Goal: Information Seeking & Learning: Learn about a topic

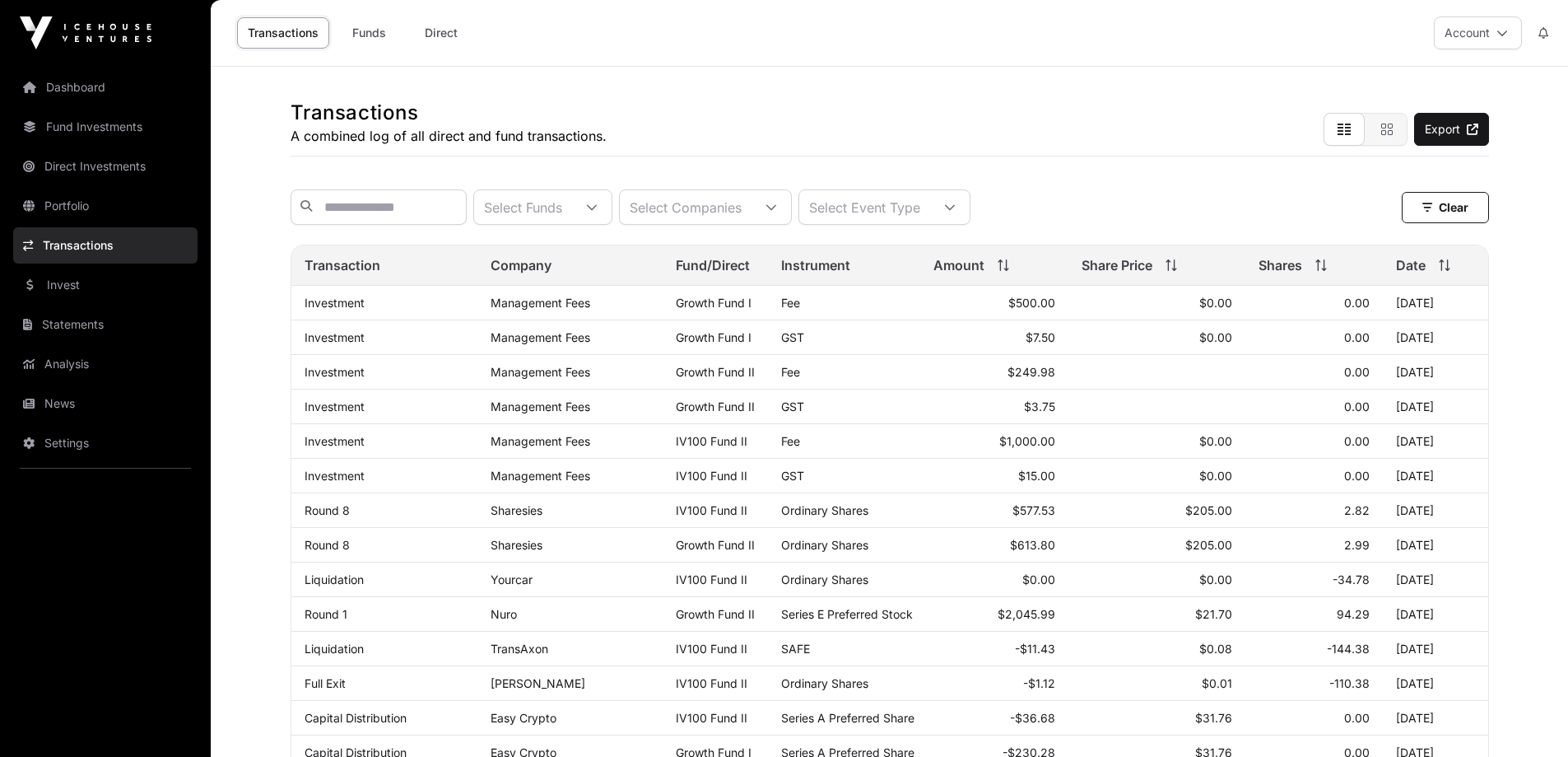
click at [55, 203] on link "Portfolio" at bounding box center [106, 206] width 184 height 36
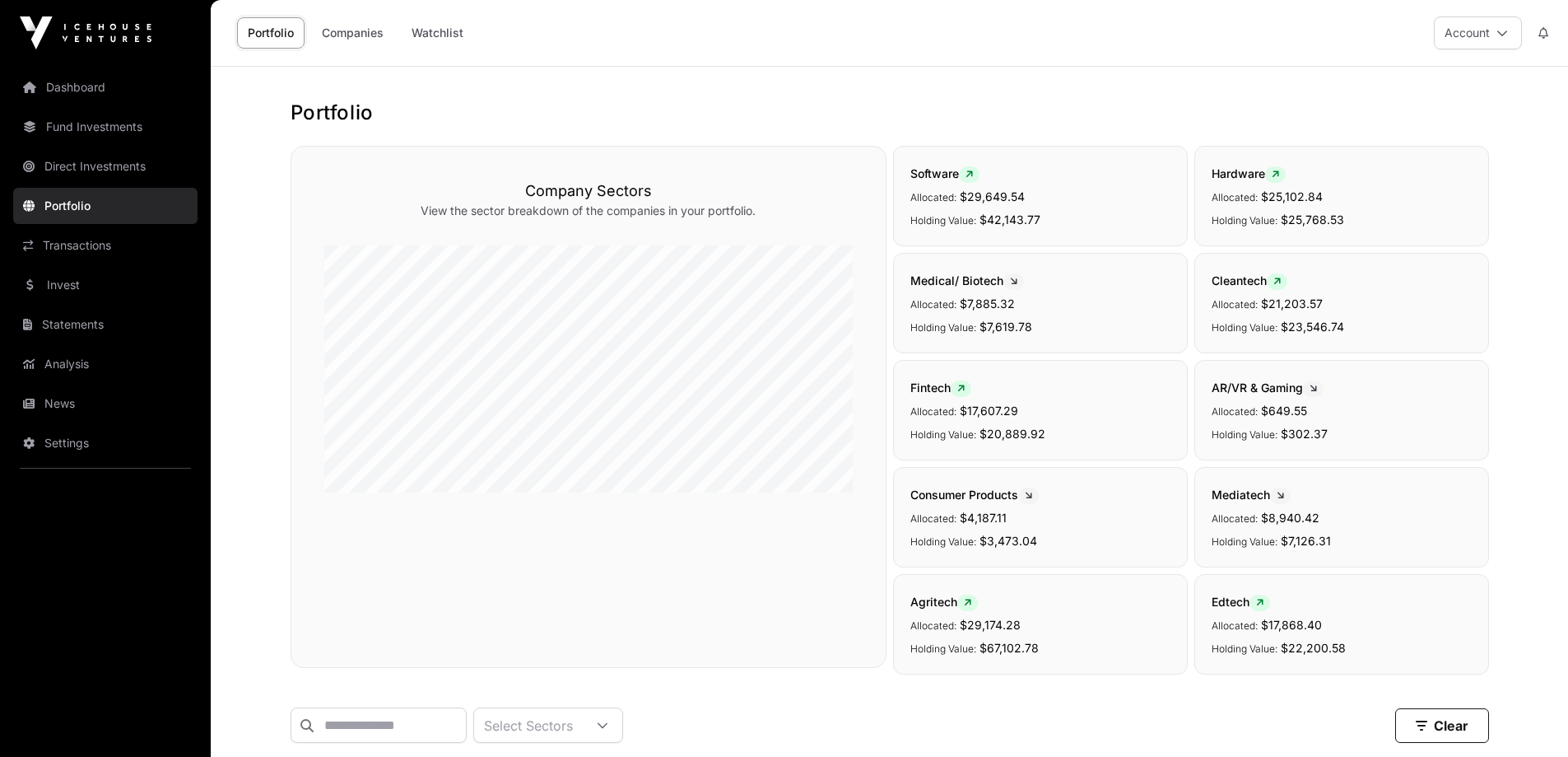
click at [360, 30] on link "Companies" at bounding box center [353, 33] width 83 height 32
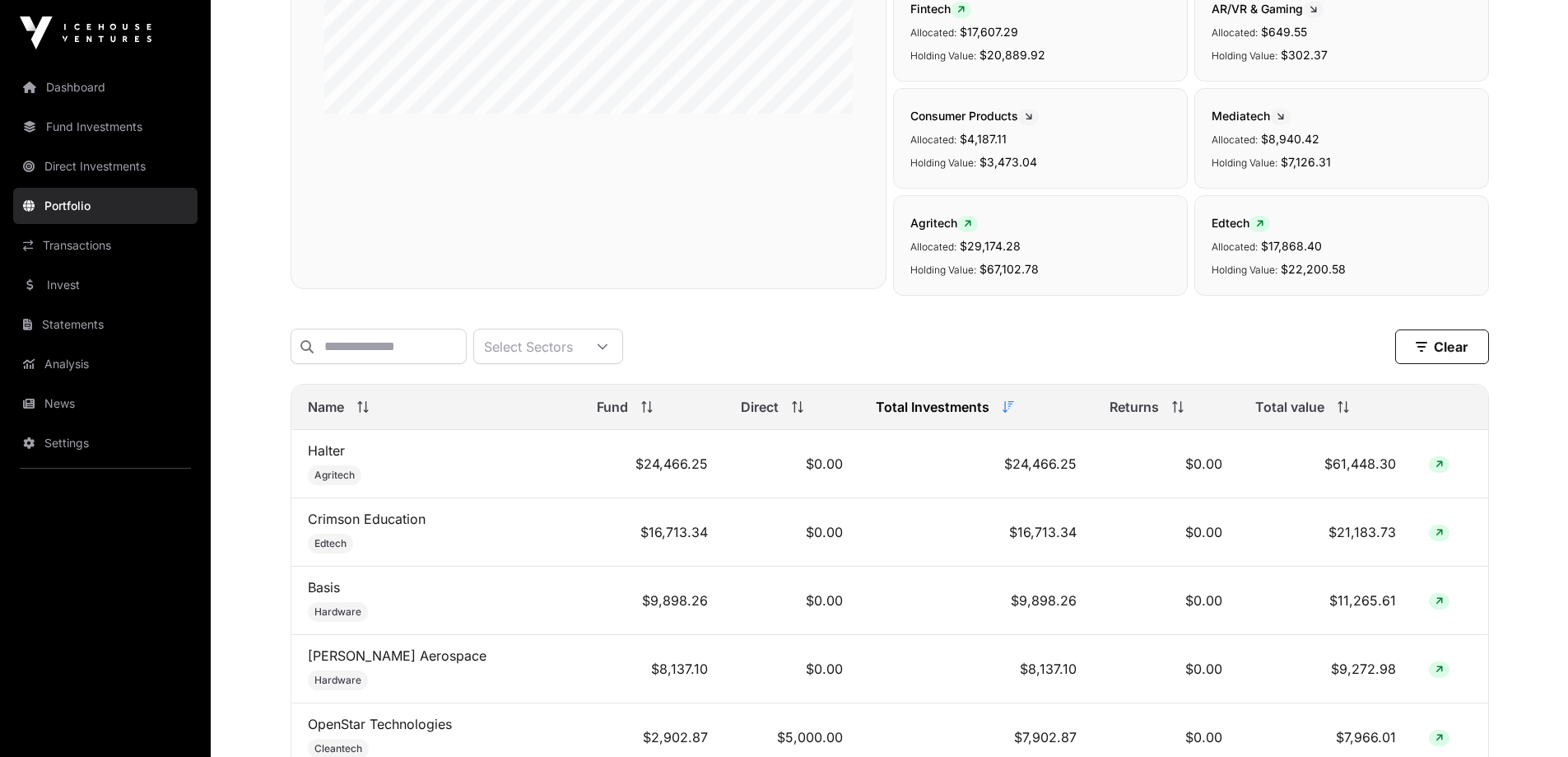
scroll to position [494, 0]
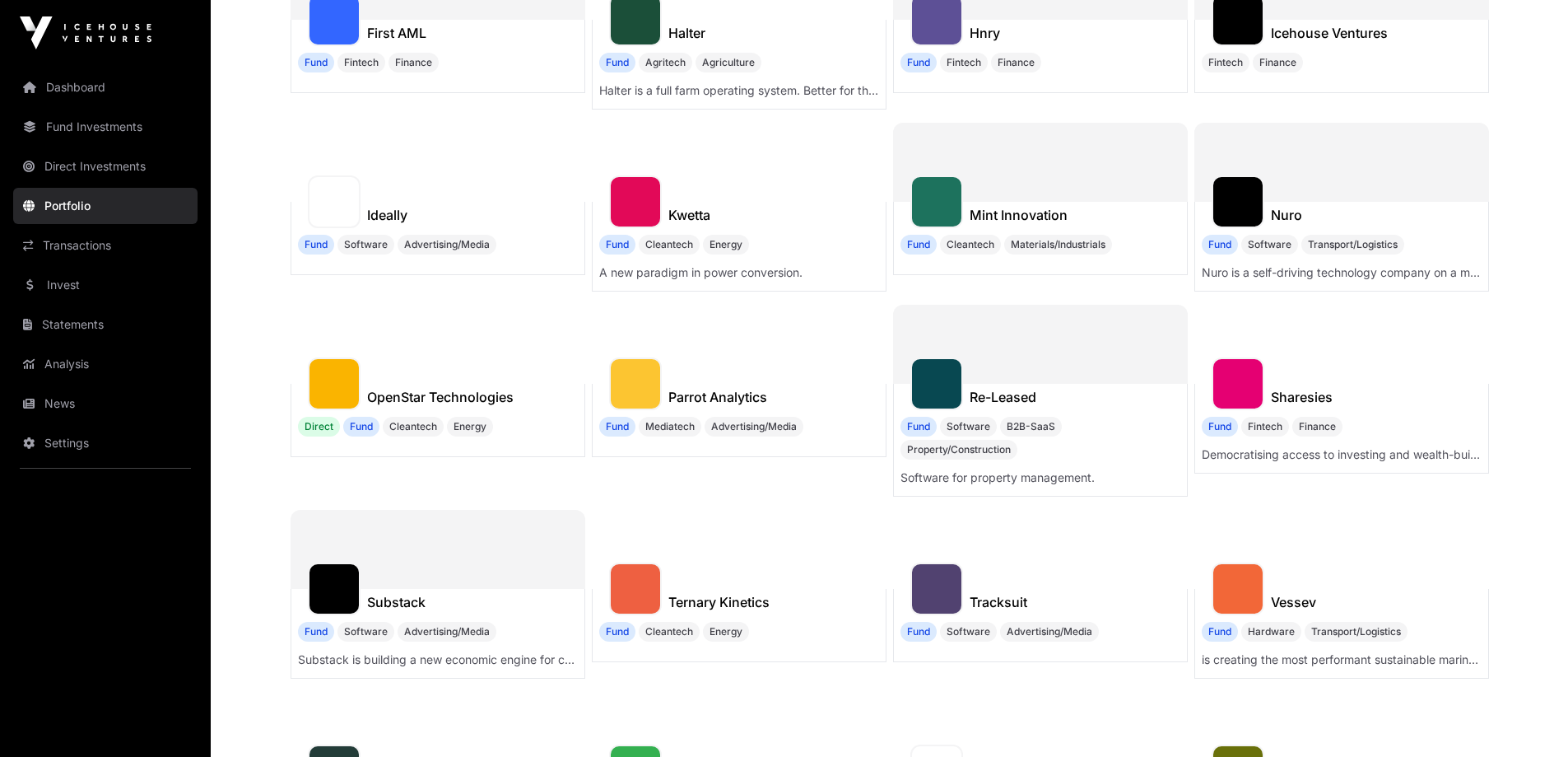
scroll to position [412, 0]
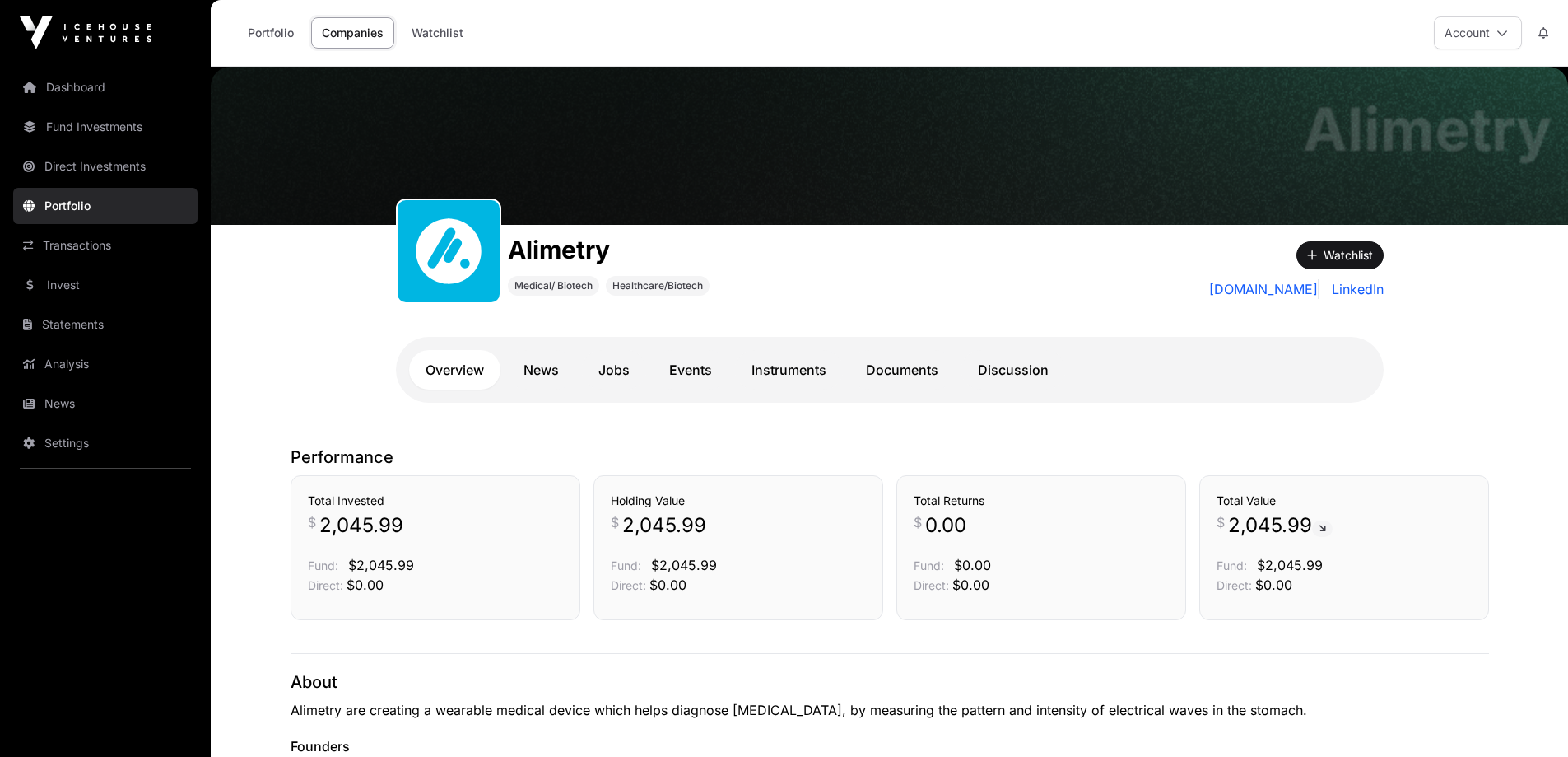
click at [345, 40] on link "Companies" at bounding box center [353, 33] width 83 height 32
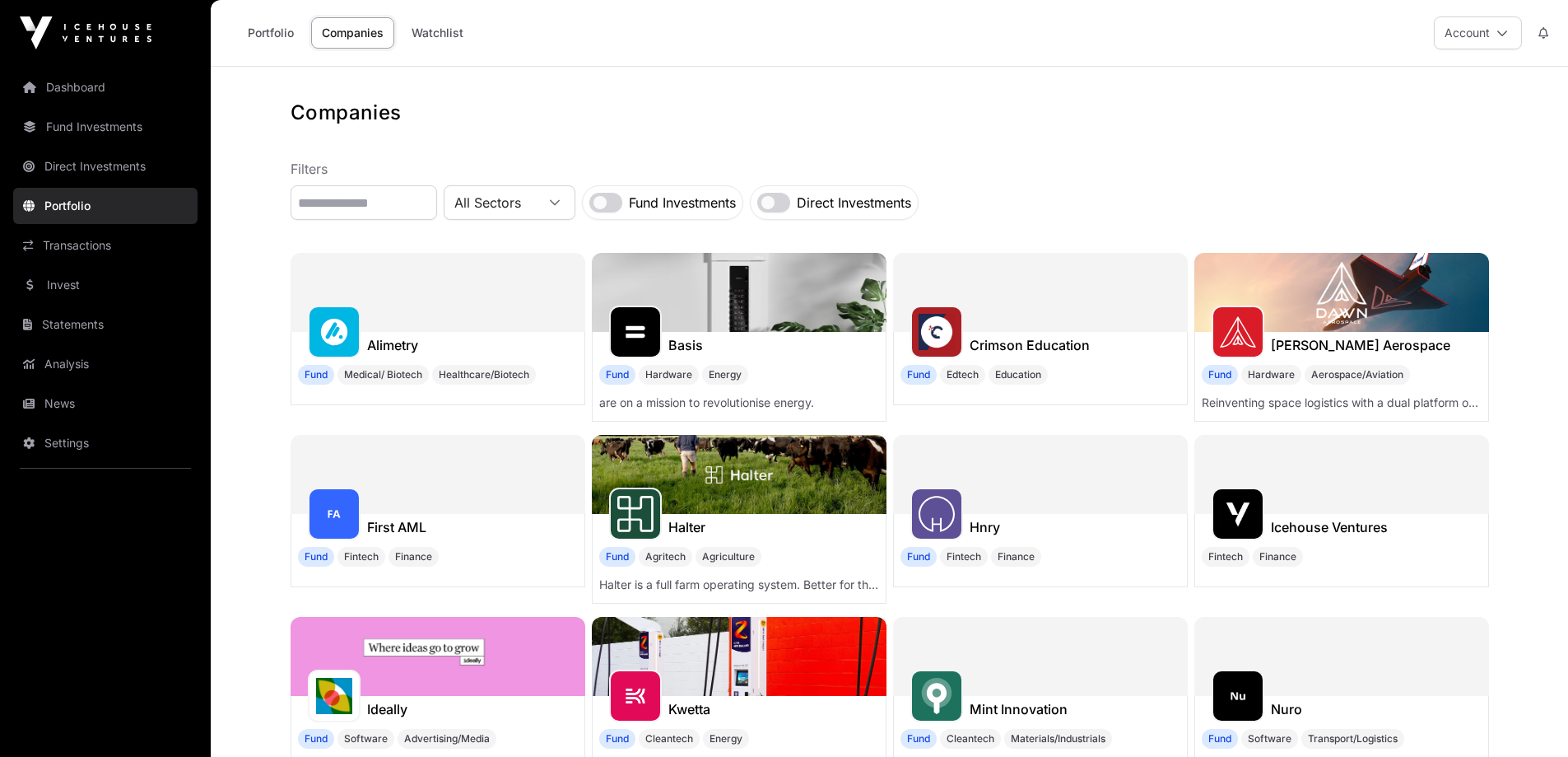
click at [994, 524] on h1 "Hnry" at bounding box center [985, 527] width 31 height 20
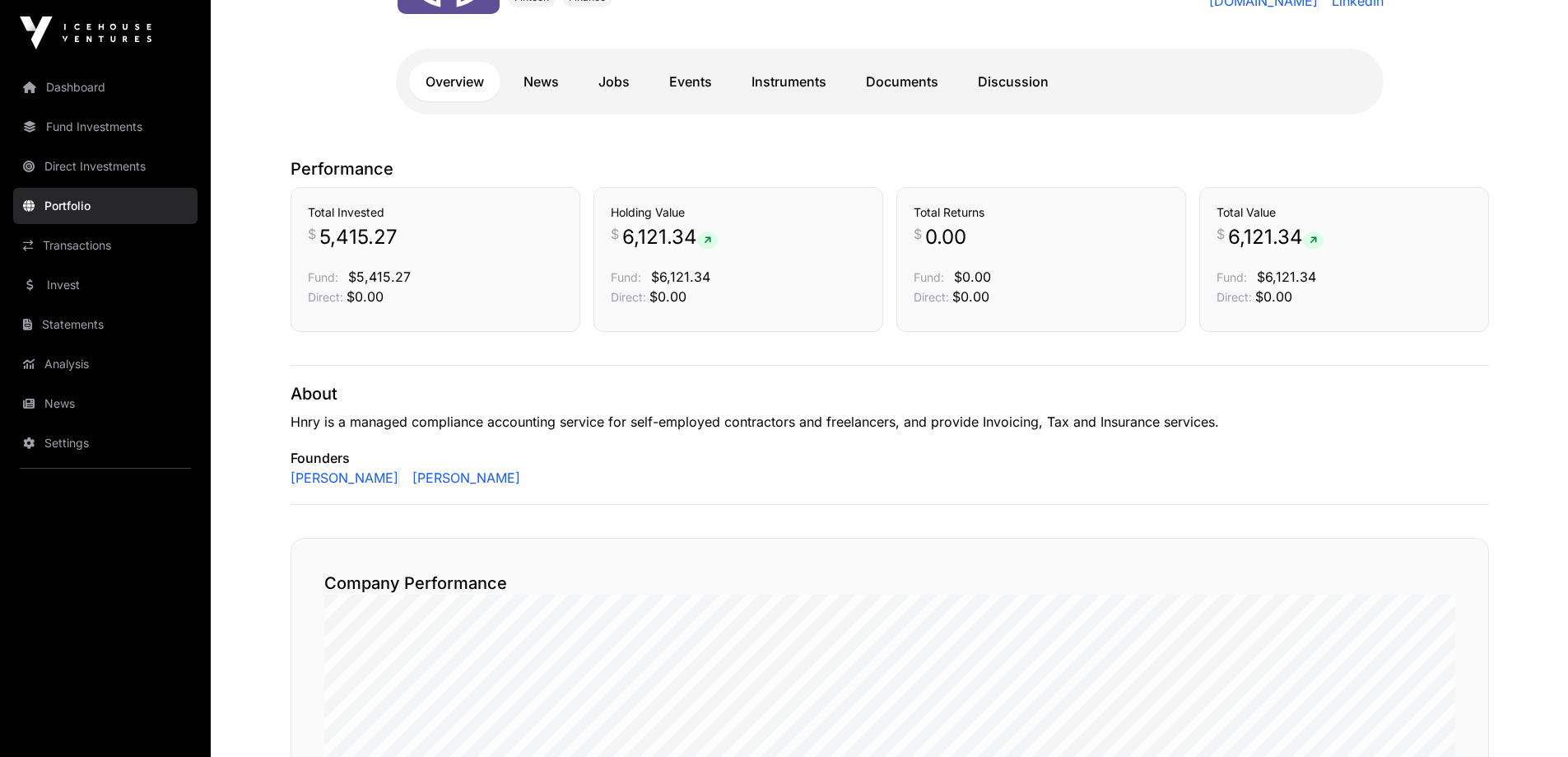
scroll to position [329, 0]
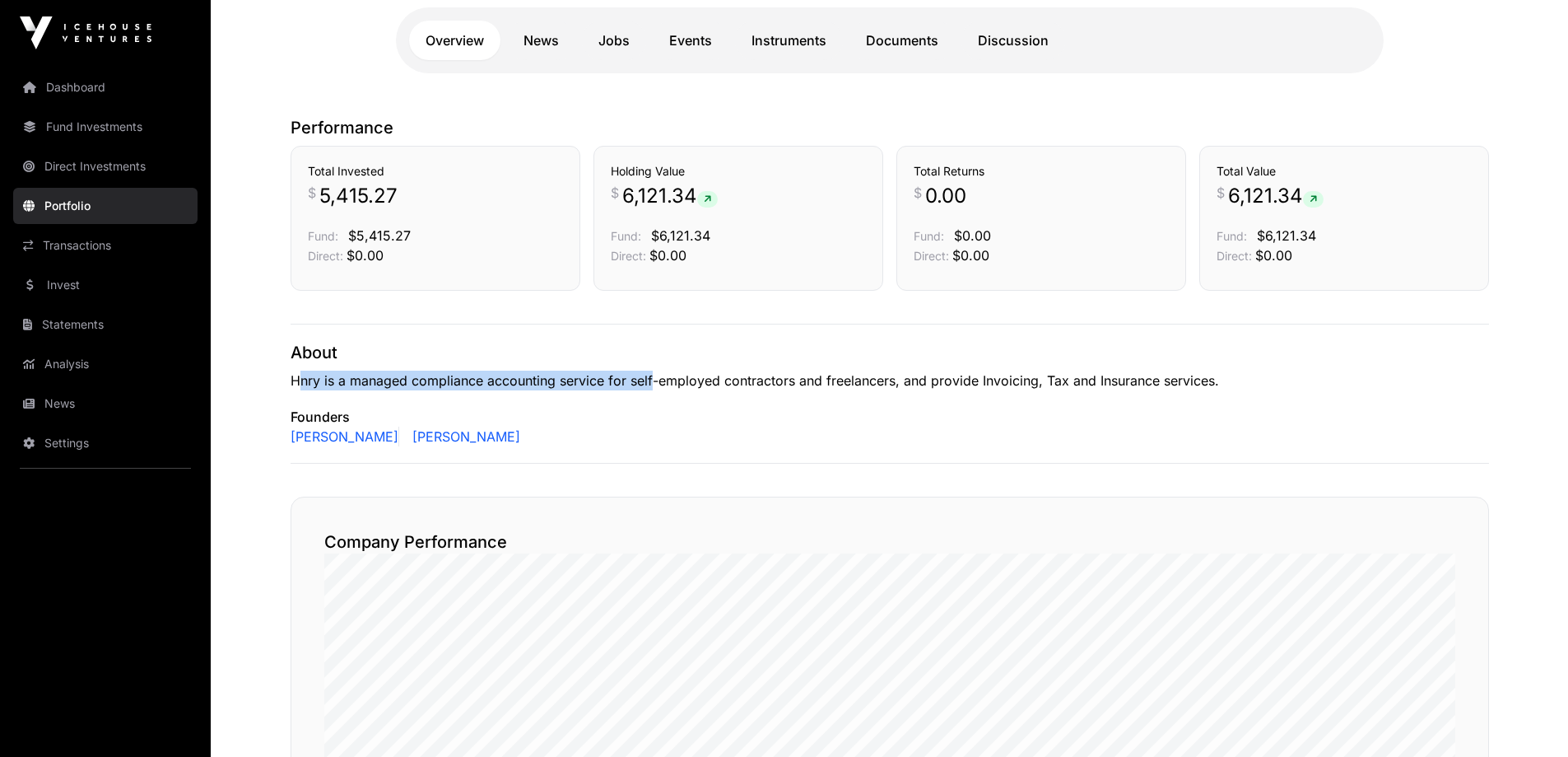
drag, startPoint x: 383, startPoint y: 377, endPoint x: 653, endPoint y: 377, distance: 270.0
click at [653, 377] on p "Hnry is a managed compliance accounting service for self-employed contractors a…" at bounding box center [890, 381] width 1199 height 20
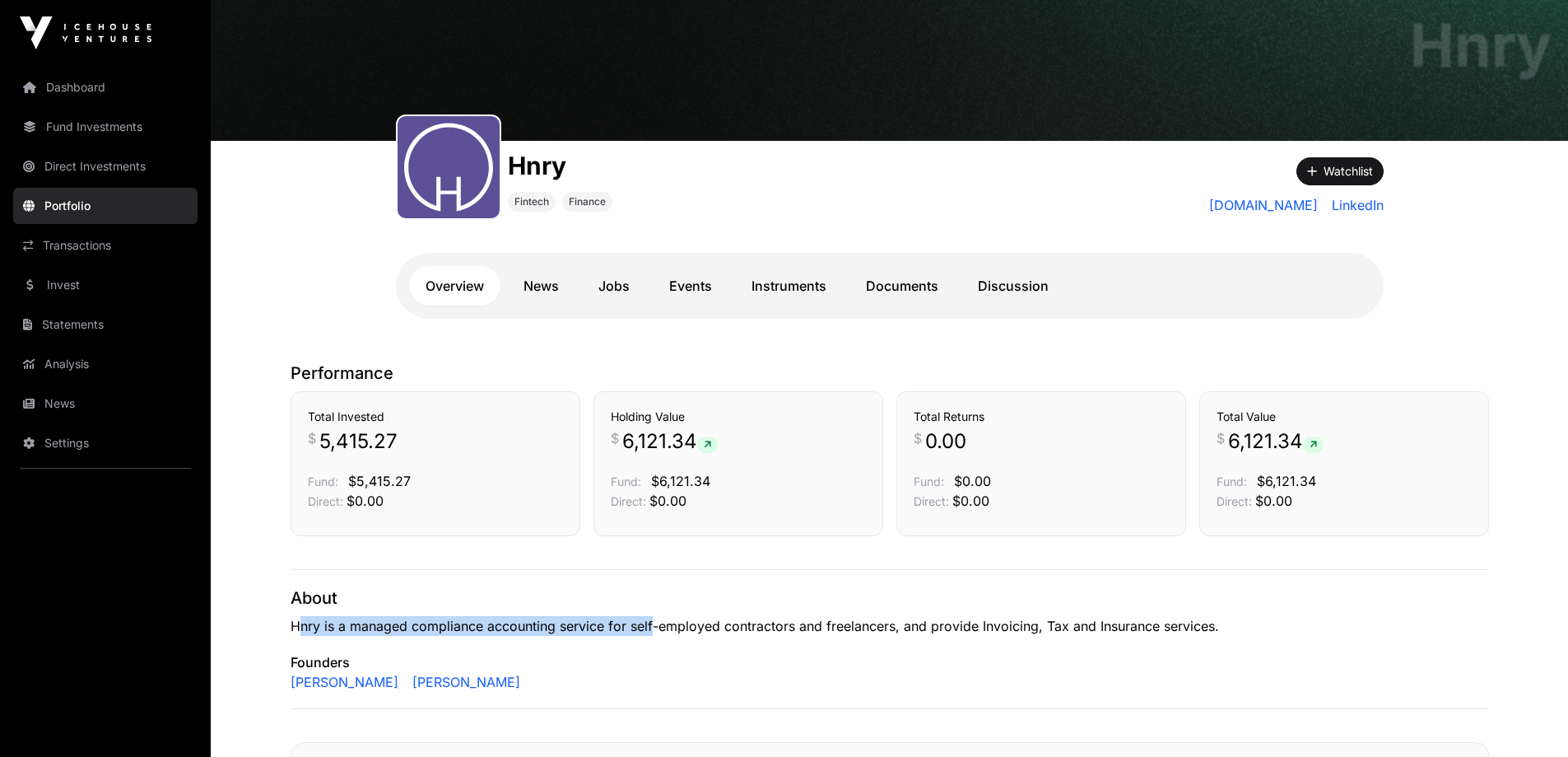
scroll to position [82, 0]
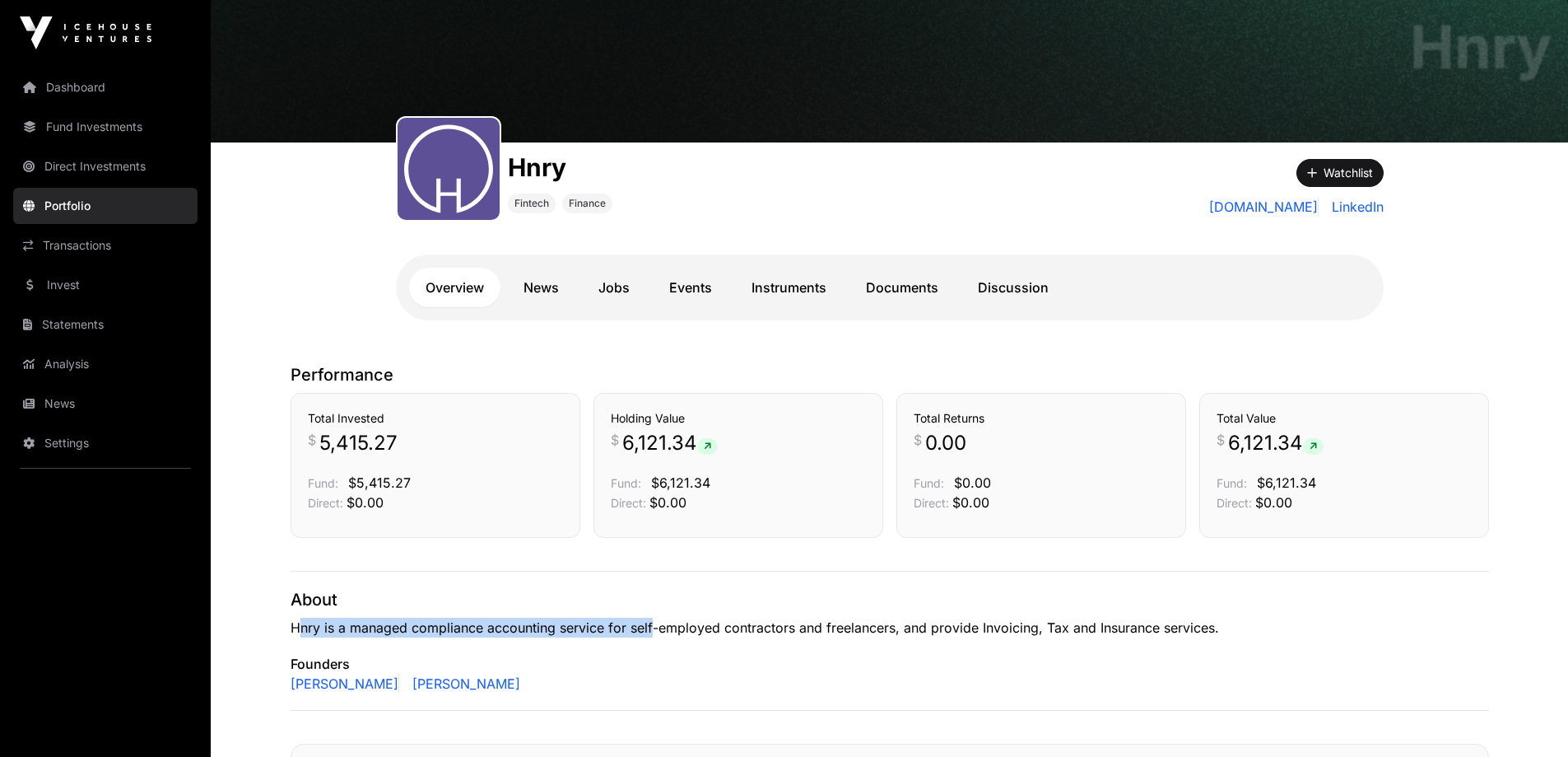
click at [923, 283] on link "Documents" at bounding box center [902, 288] width 106 height 40
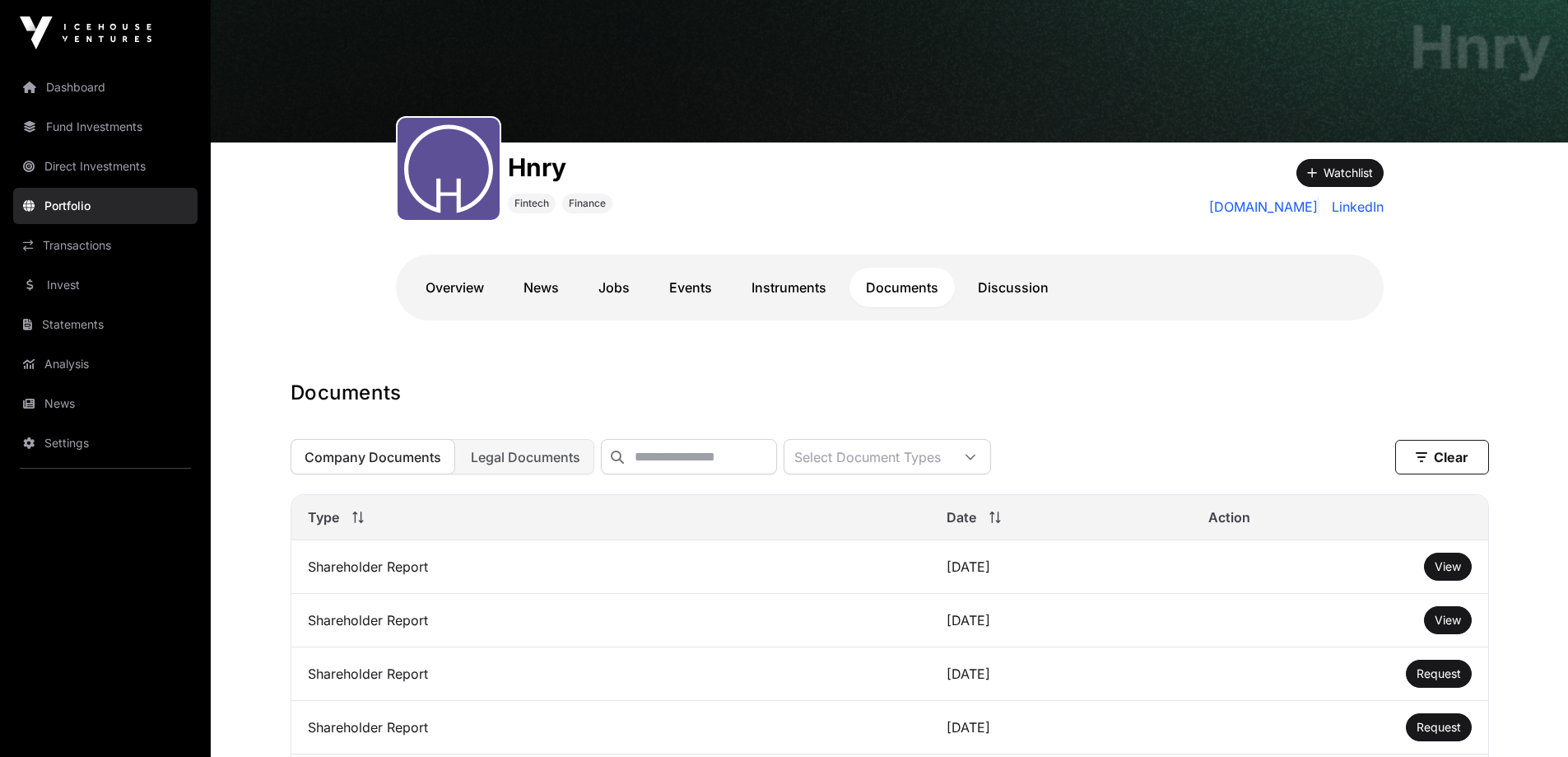
click at [81, 279] on link "Invest" at bounding box center [106, 285] width 184 height 36
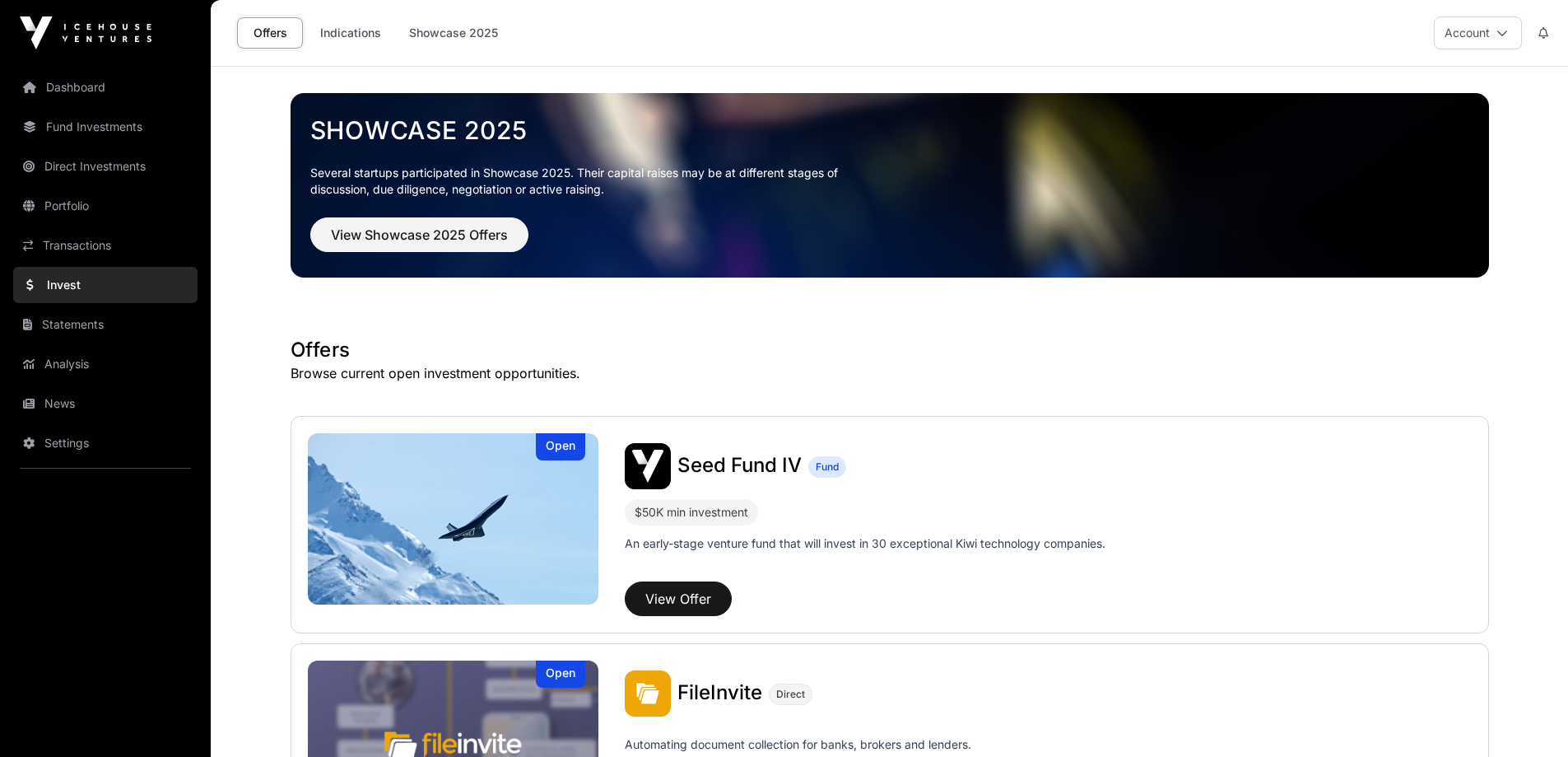
click at [345, 33] on link "Indications" at bounding box center [350, 33] width 82 height 32
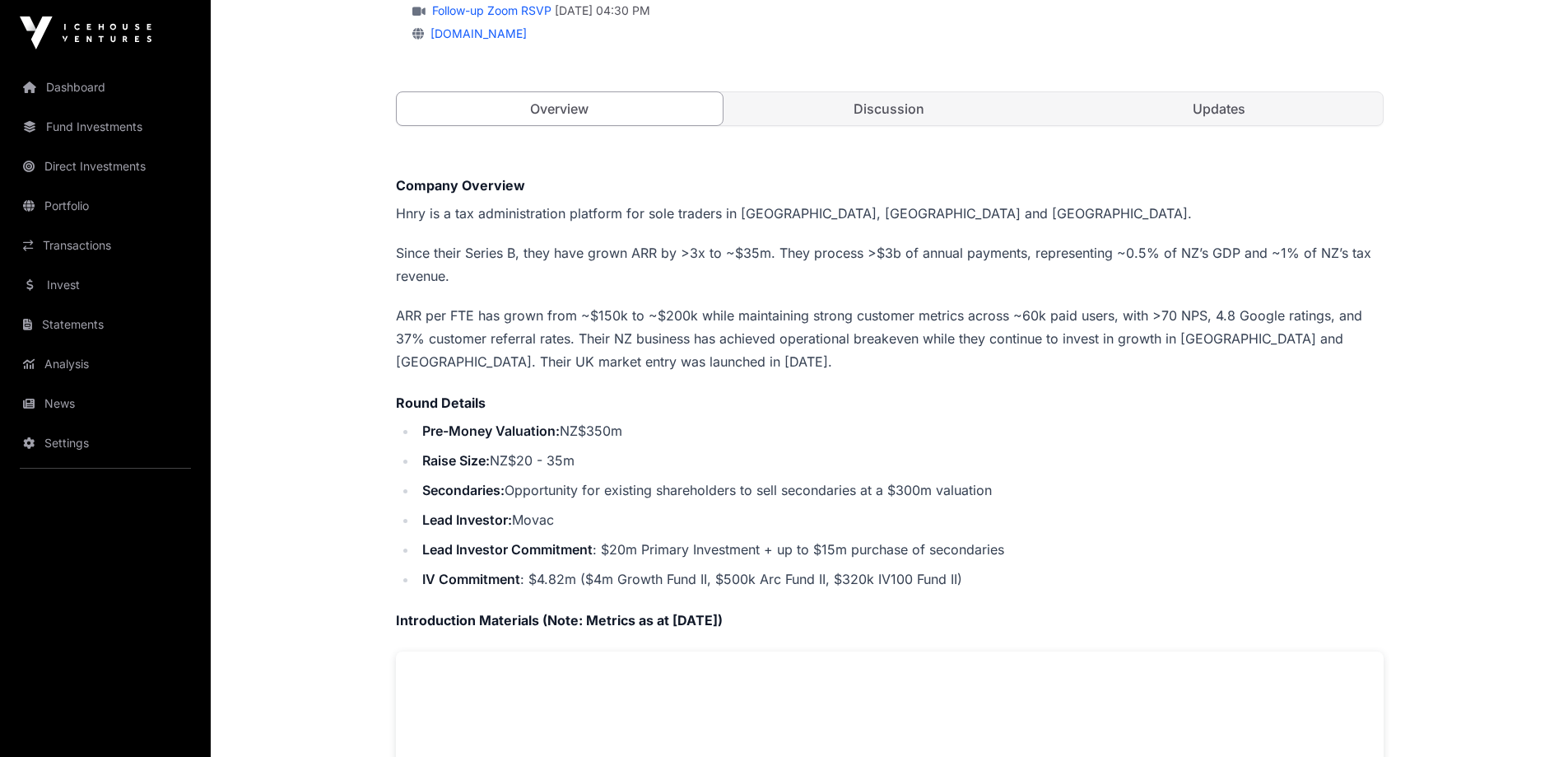
scroll to position [247, 0]
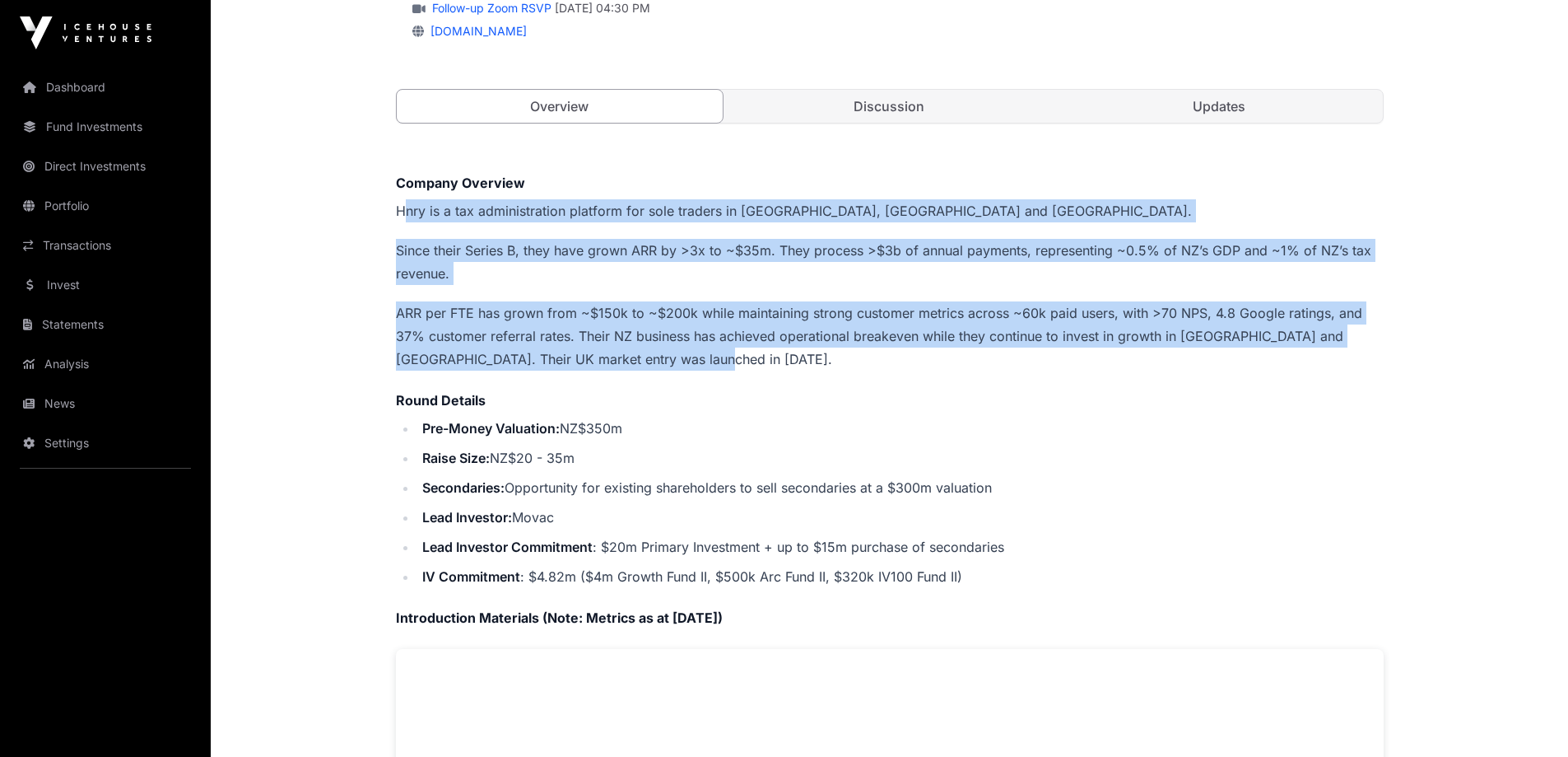
drag, startPoint x: 402, startPoint y: 198, endPoint x: 669, endPoint y: 361, distance: 312.8
click at [669, 361] on div "Company Overview Hnry is a tax administration platform for sole traders in [GEO…" at bounding box center [890, 688] width 987 height 1032
click at [655, 364] on p "ARR per FTE has grown from ~$150k to ~$200k while maintaining strong customer m…" at bounding box center [890, 336] width 987 height 69
drag, startPoint x: 655, startPoint y: 364, endPoint x: 392, endPoint y: 208, distance: 305.8
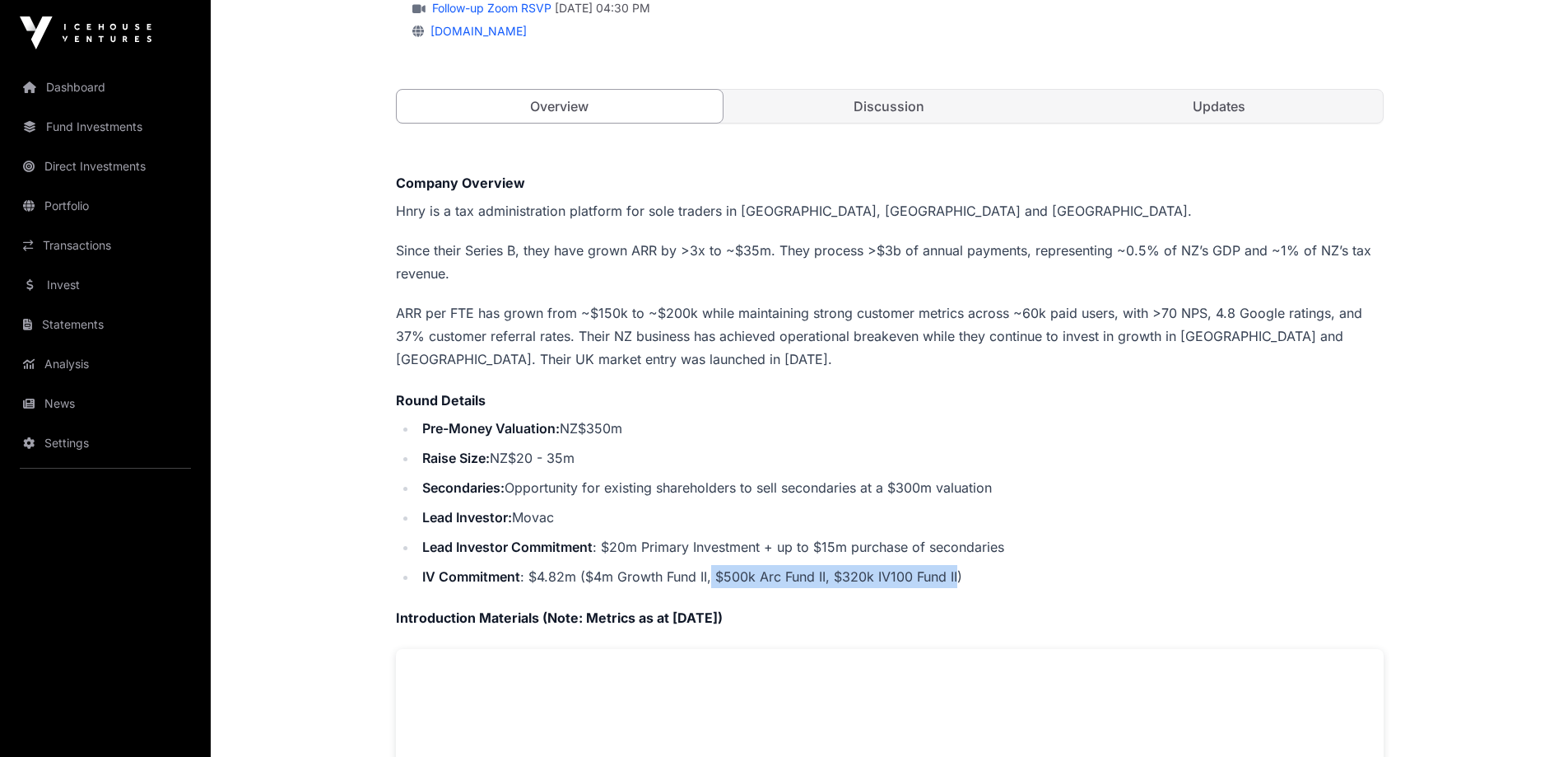
drag, startPoint x: 710, startPoint y: 570, endPoint x: 958, endPoint y: 570, distance: 248.0
click at [958, 570] on li "IV Commitment : $4.82m ($4m Growth Fund II, $500k Arc Fund II, $320k IV100 Fund…" at bounding box center [901, 576] width 967 height 23
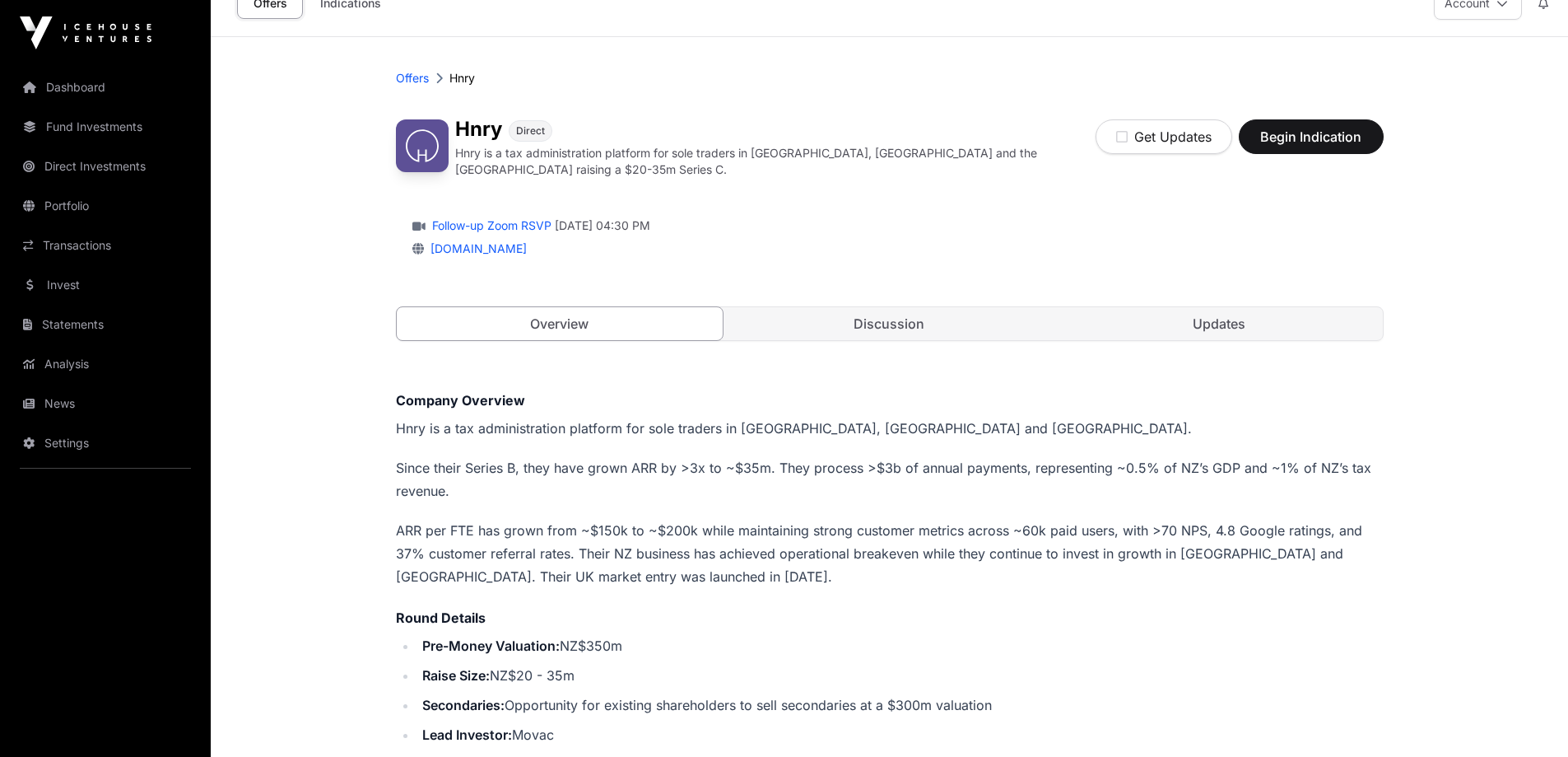
scroll to position [0, 0]
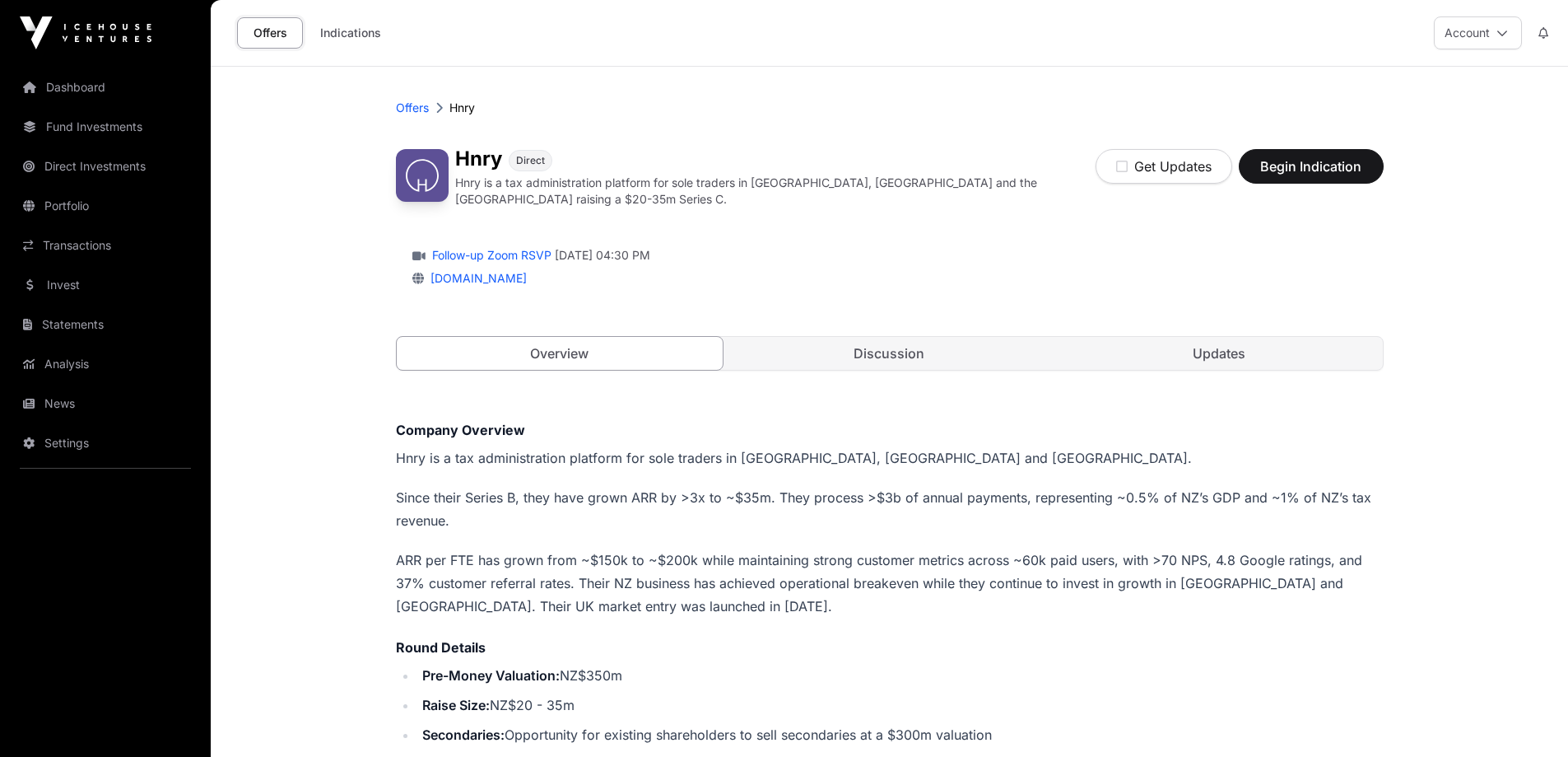
drag, startPoint x: 654, startPoint y: 608, endPoint x: 672, endPoint y: 596, distance: 21.6
click at [656, 605] on p "ARR per FTE has grown from ~$150k to ~$200k while maintaining strong customer m…" at bounding box center [890, 582] width 987 height 69
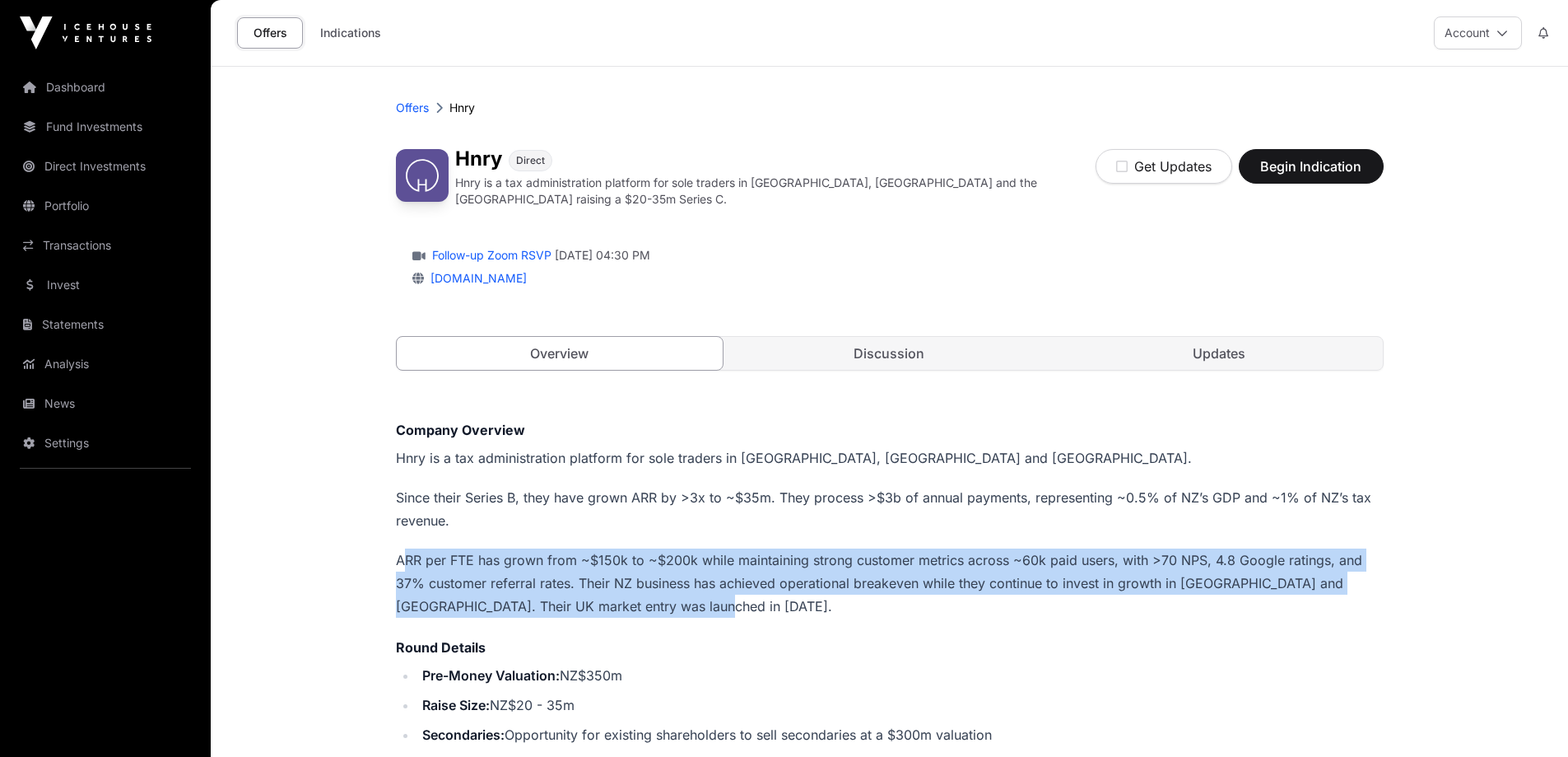
drag, startPoint x: 674, startPoint y: 594, endPoint x: 406, endPoint y: 546, distance: 272.3
click at [406, 548] on p "ARR per FTE has grown from ~$150k to ~$200k while maintaining strong customer m…" at bounding box center [890, 582] width 987 height 69
